Goal: Navigation & Orientation: Find specific page/section

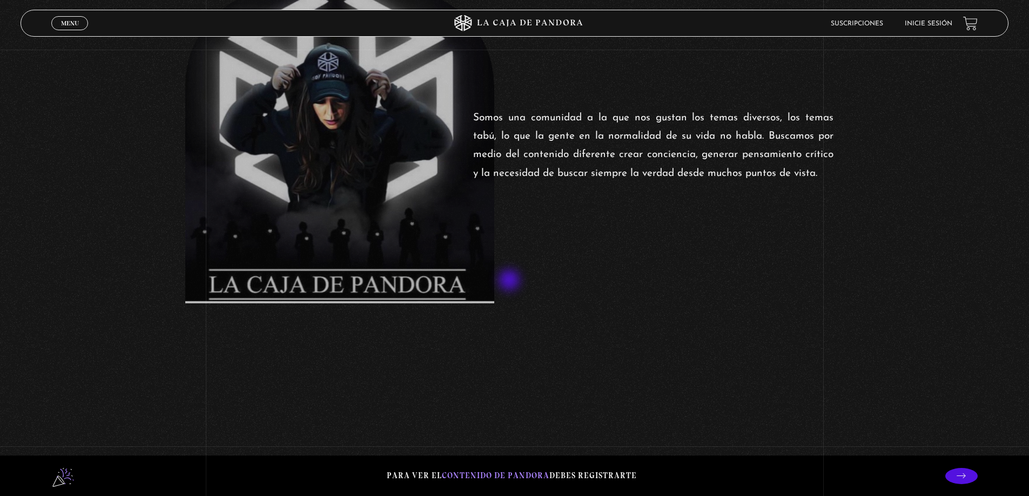
scroll to position [559, 0]
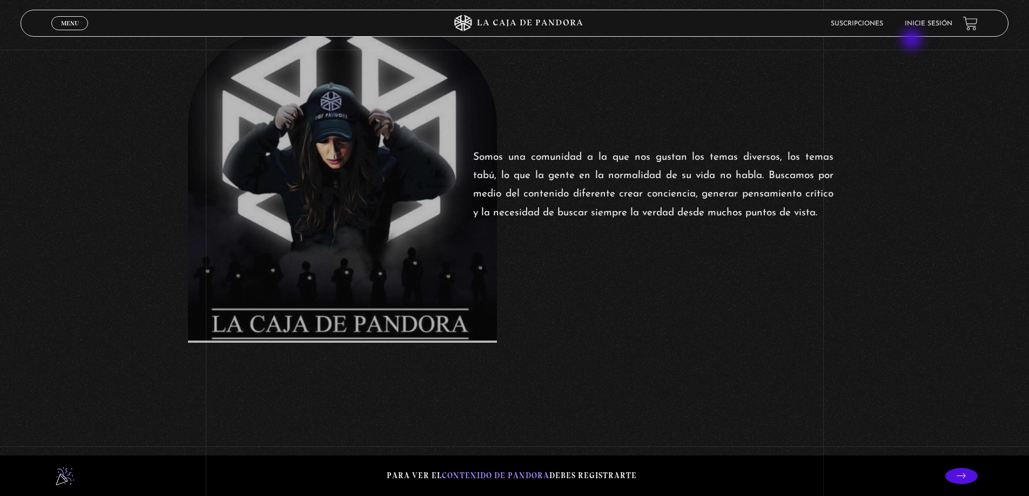
click at [934, 16] on li "Inicie sesión" at bounding box center [929, 23] width 48 height 17
click at [930, 19] on li "Inicie sesión" at bounding box center [929, 23] width 48 height 17
drag, startPoint x: 926, startPoint y: 24, endPoint x: 917, endPoint y: 16, distance: 12.6
click at [924, 22] on link "Inicie sesión" at bounding box center [929, 24] width 48 height 6
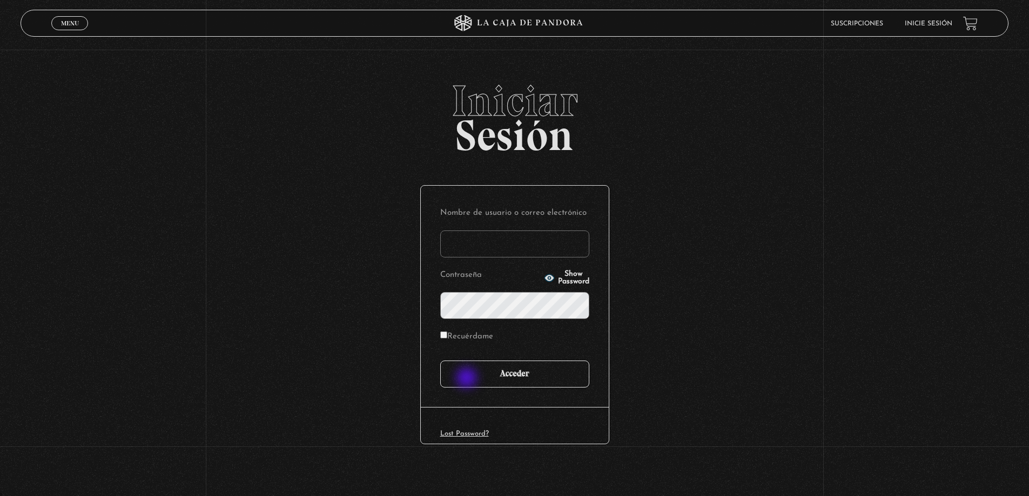
type input "mike"
click at [472, 374] on input "Acceder" at bounding box center [514, 374] width 149 height 27
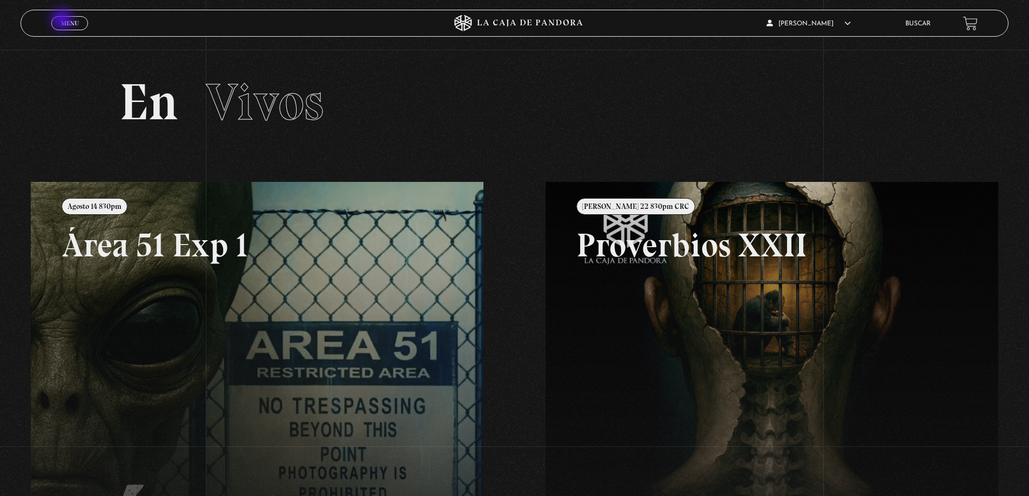
click at [63, 21] on span "Menu" at bounding box center [70, 23] width 18 height 6
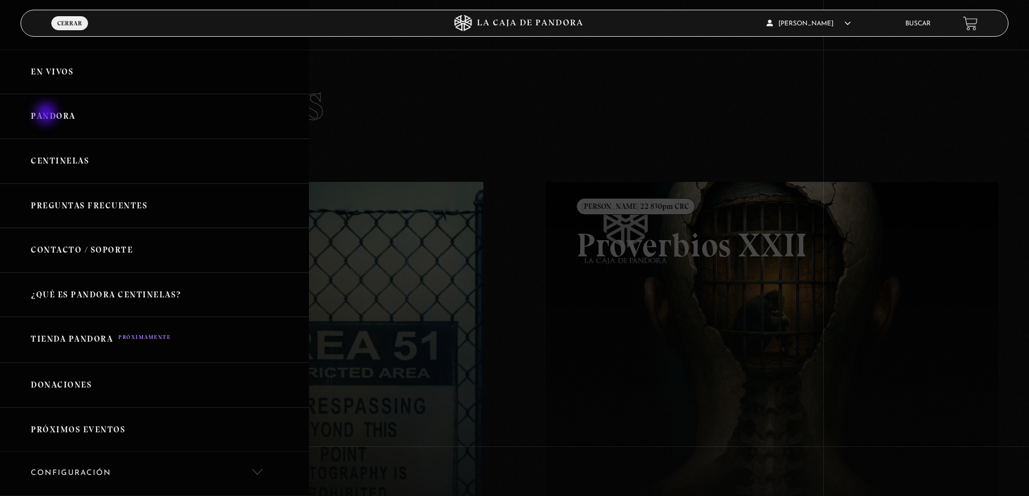
click at [45, 113] on link "Pandora" at bounding box center [154, 116] width 309 height 45
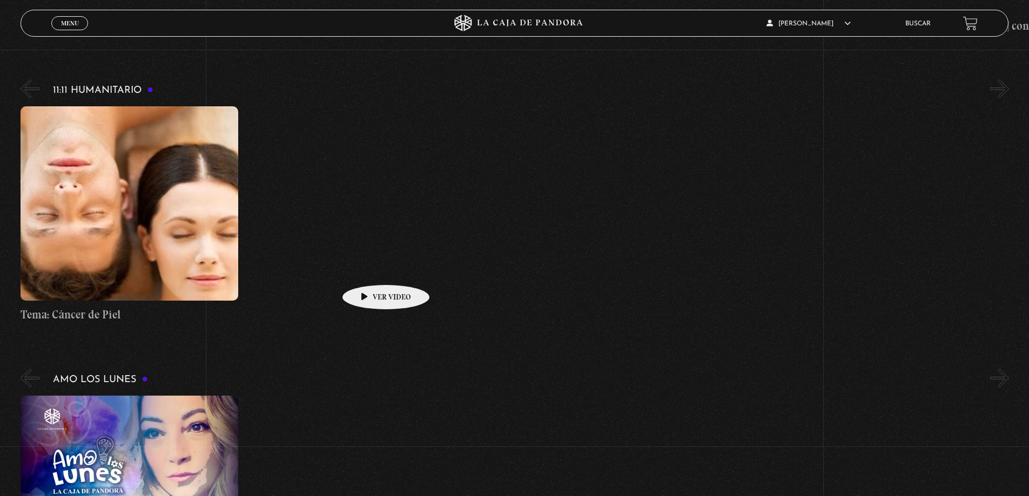
scroll to position [4376, 0]
